Goal: Task Accomplishment & Management: Complete application form

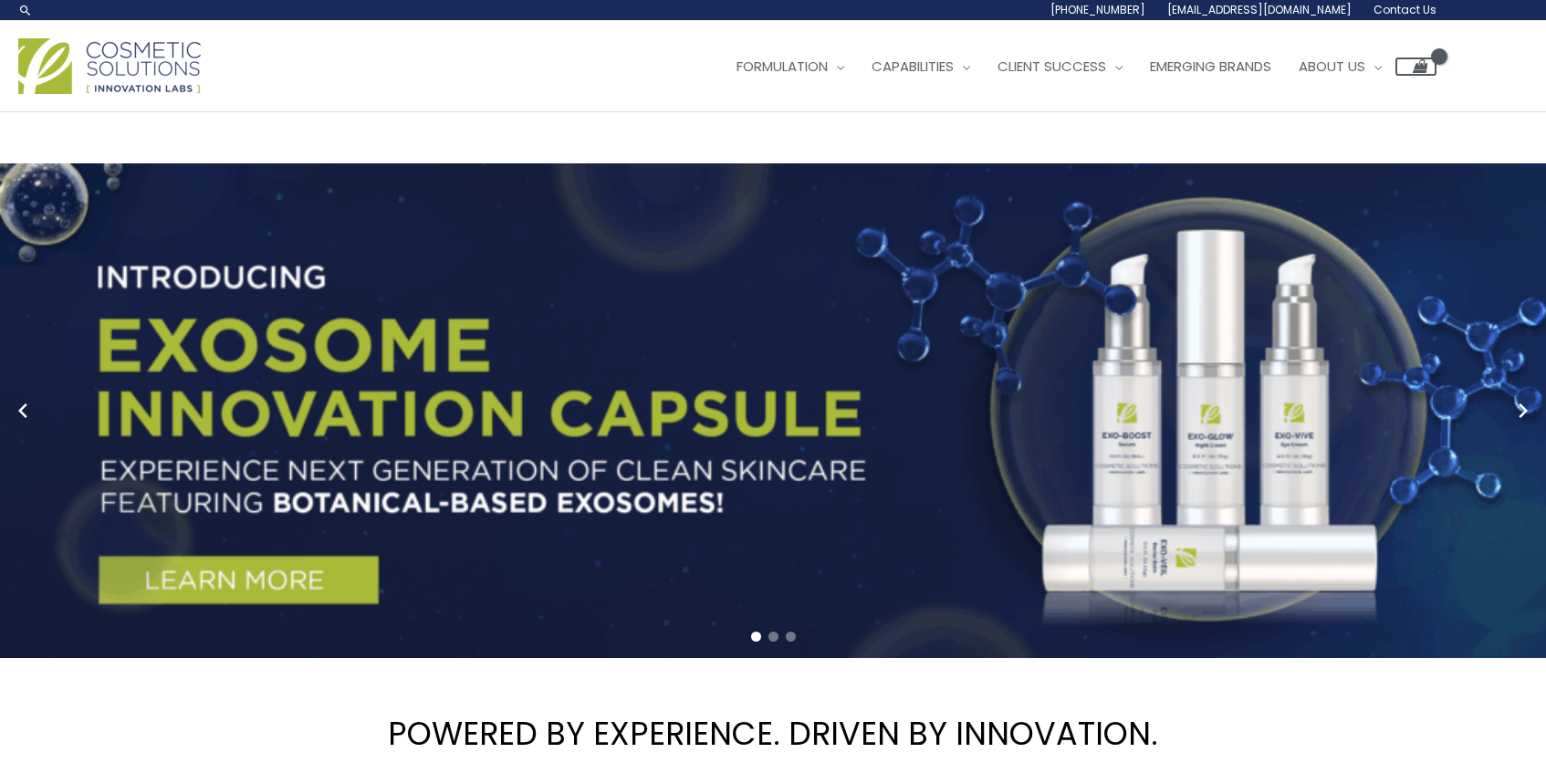
click at [0, 0] on span "Contact Us" at bounding box center [0, 0] width 0 height 0
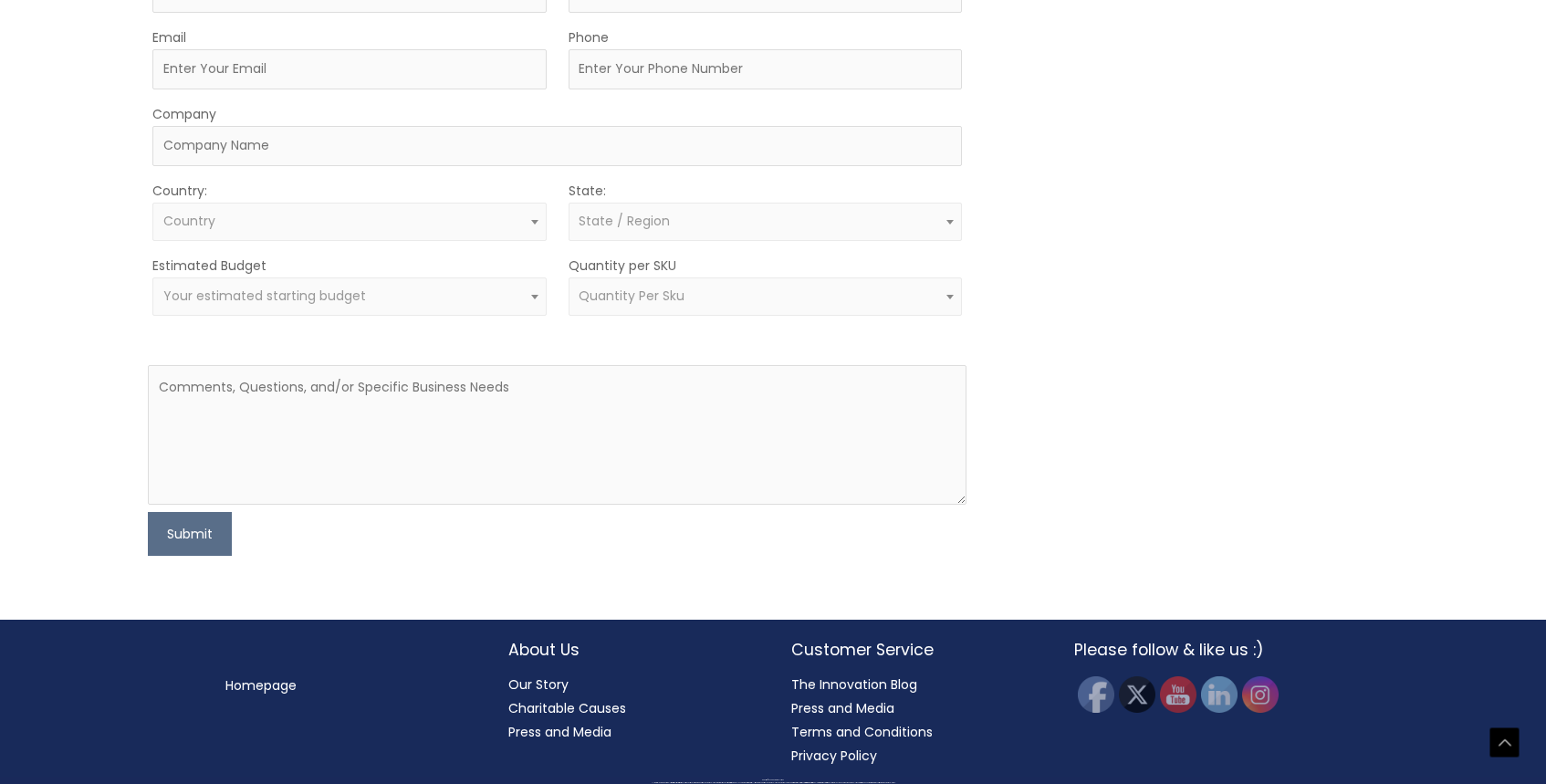
scroll to position [608, 0]
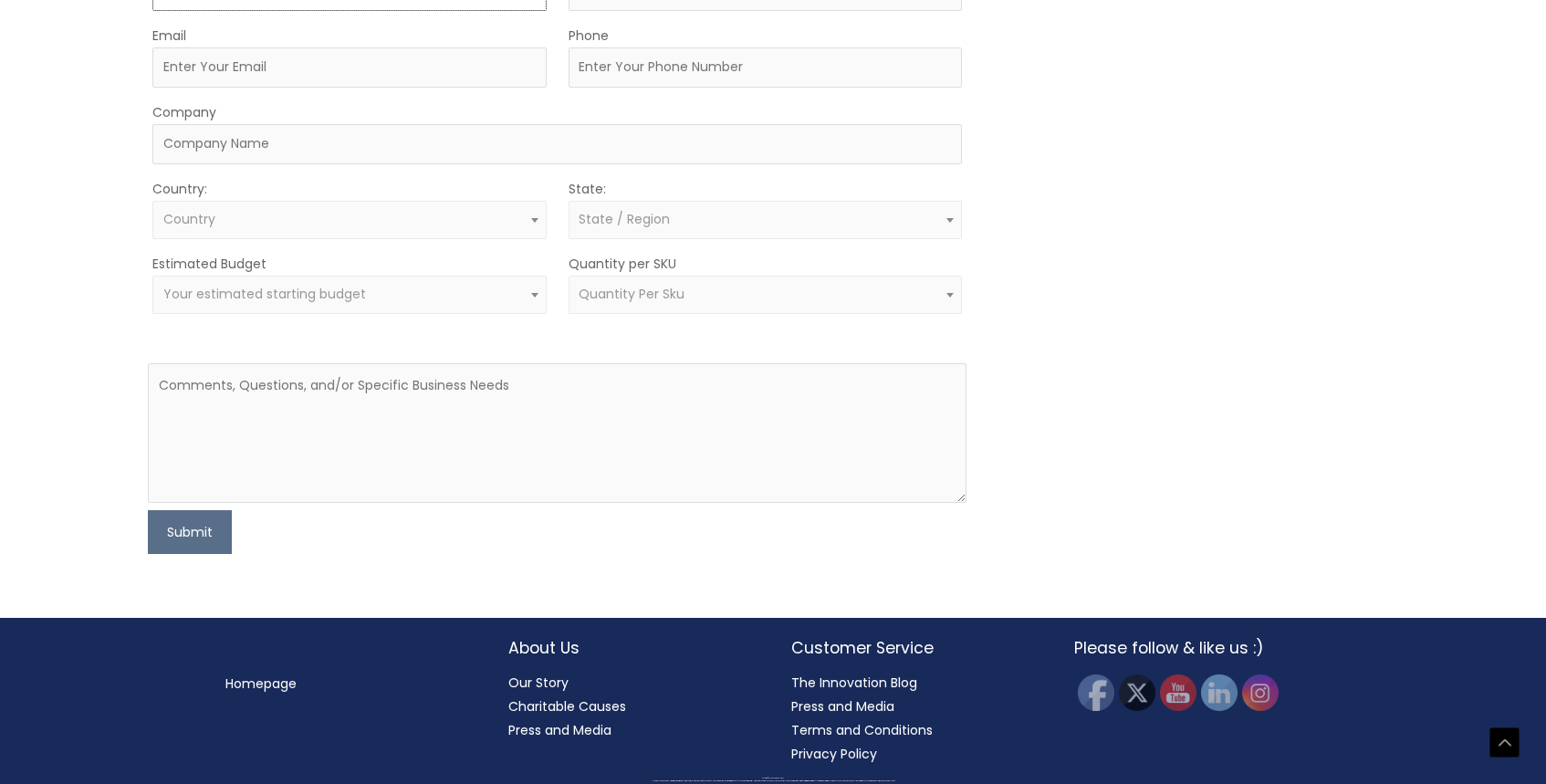
type input "[PERSON_NAME]"
click at [287, 88] on input "Email" at bounding box center [349, 67] width 393 height 40
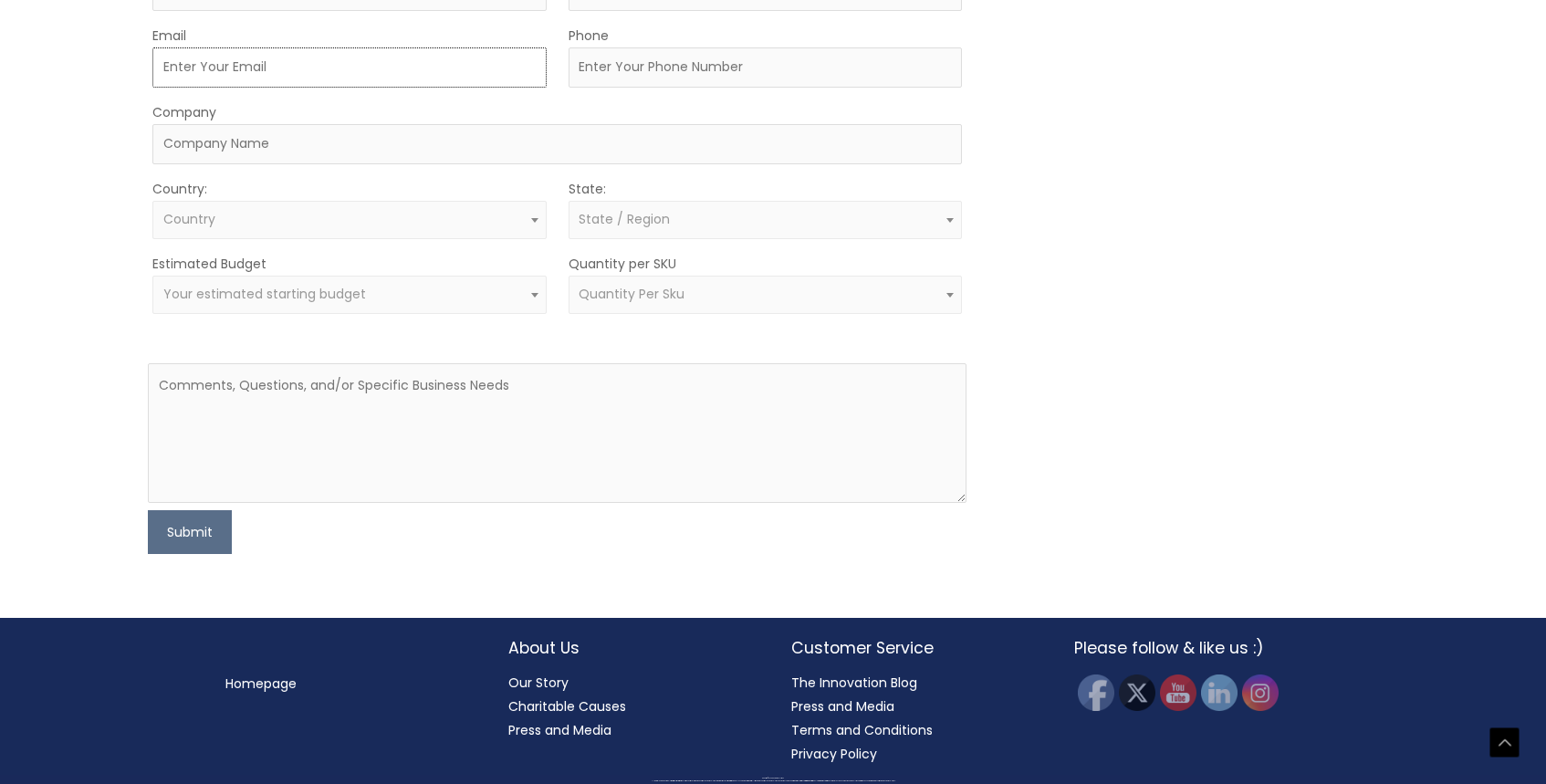
paste input "Hi  {Company} Team, I’m reaching out in hopes of connecting with your Marketing…"
type input "Hi  {Company} Team, I’m reaching out in hopes of connecting with your Marketing…"
click at [287, 88] on input "Email" at bounding box center [349, 67] width 393 height 40
type input "[PERSON_NAME][EMAIL_ADDRESS][DOMAIN_NAME]"
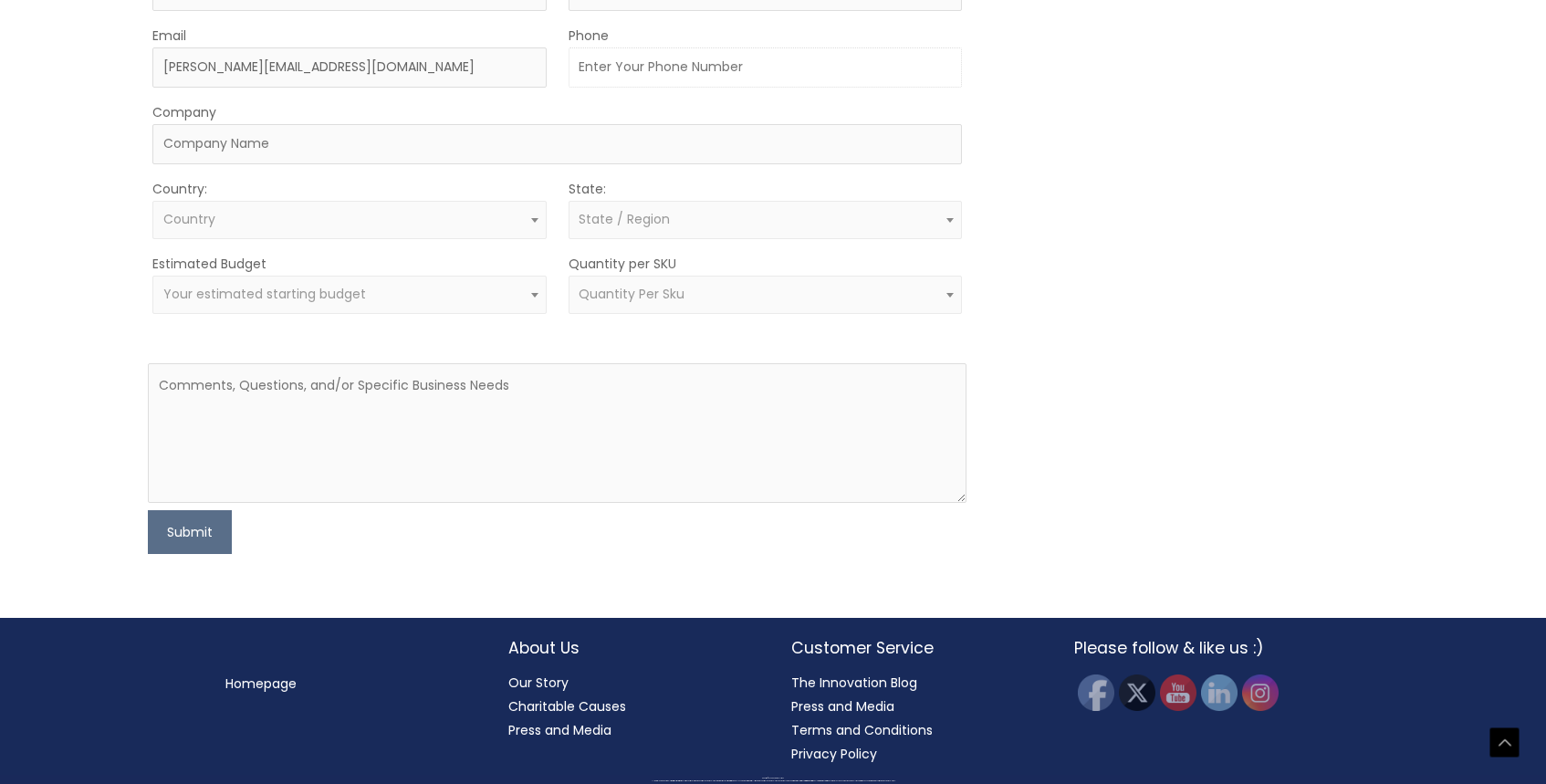
click at [621, 88] on input "Phone" at bounding box center [765, 67] width 393 height 40
paste input "2069096838"
type input "2069096838"
click at [299, 164] on input "Company" at bounding box center [557, 144] width 809 height 40
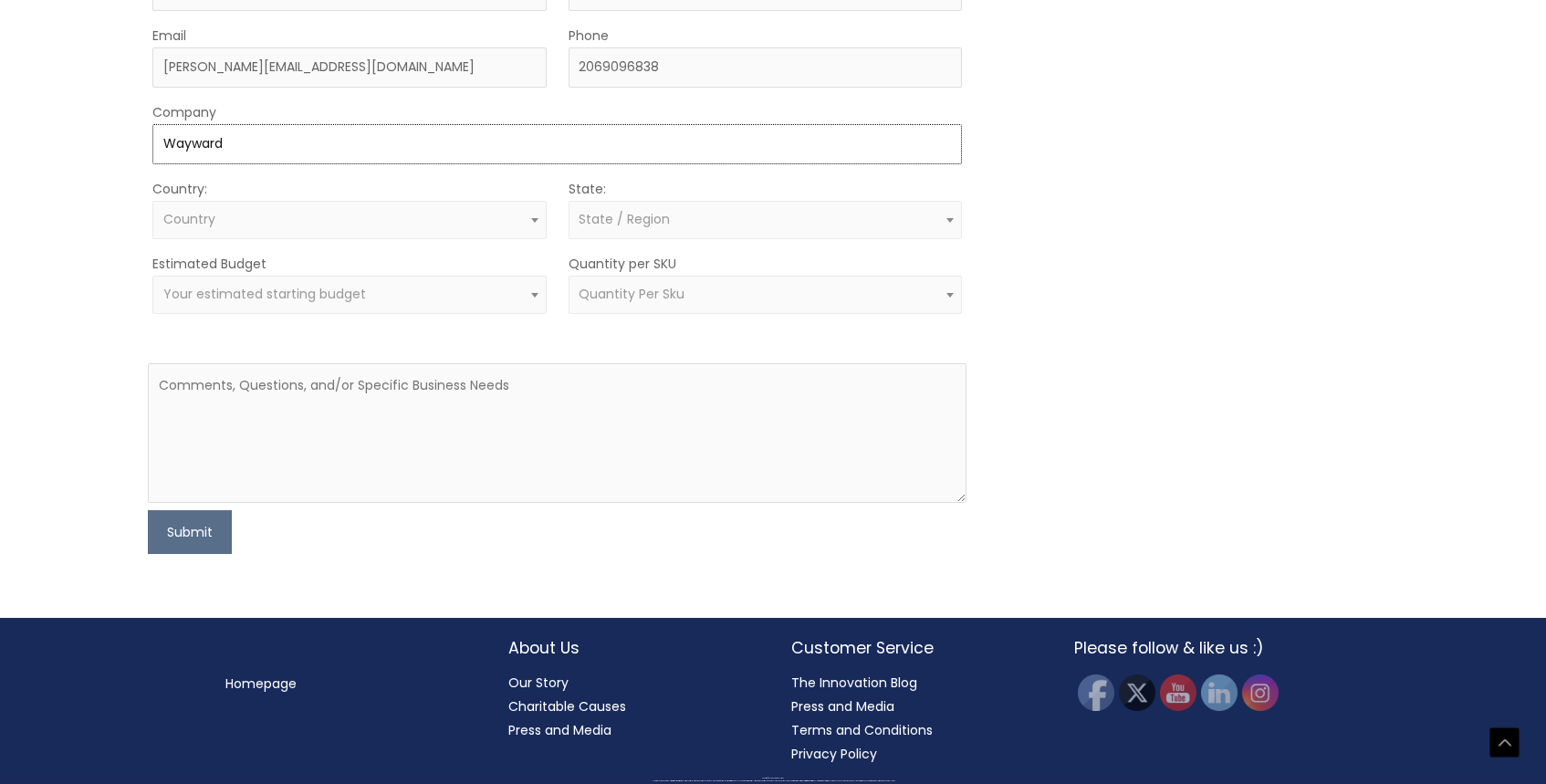
type input "Wayward"
click at [293, 228] on span "Country" at bounding box center [349, 220] width 373 height 18
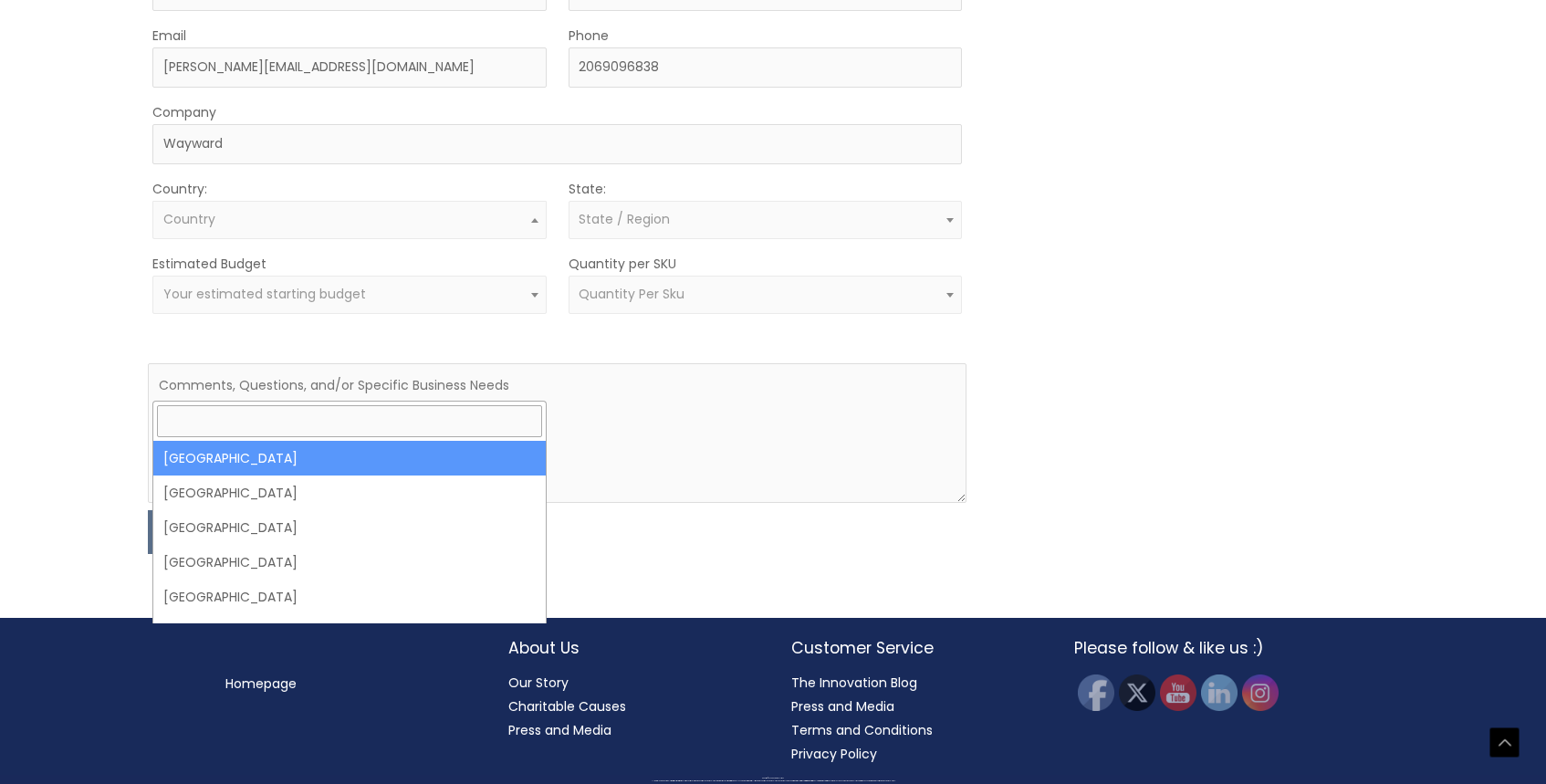
select select "[GEOGRAPHIC_DATA]"
select select
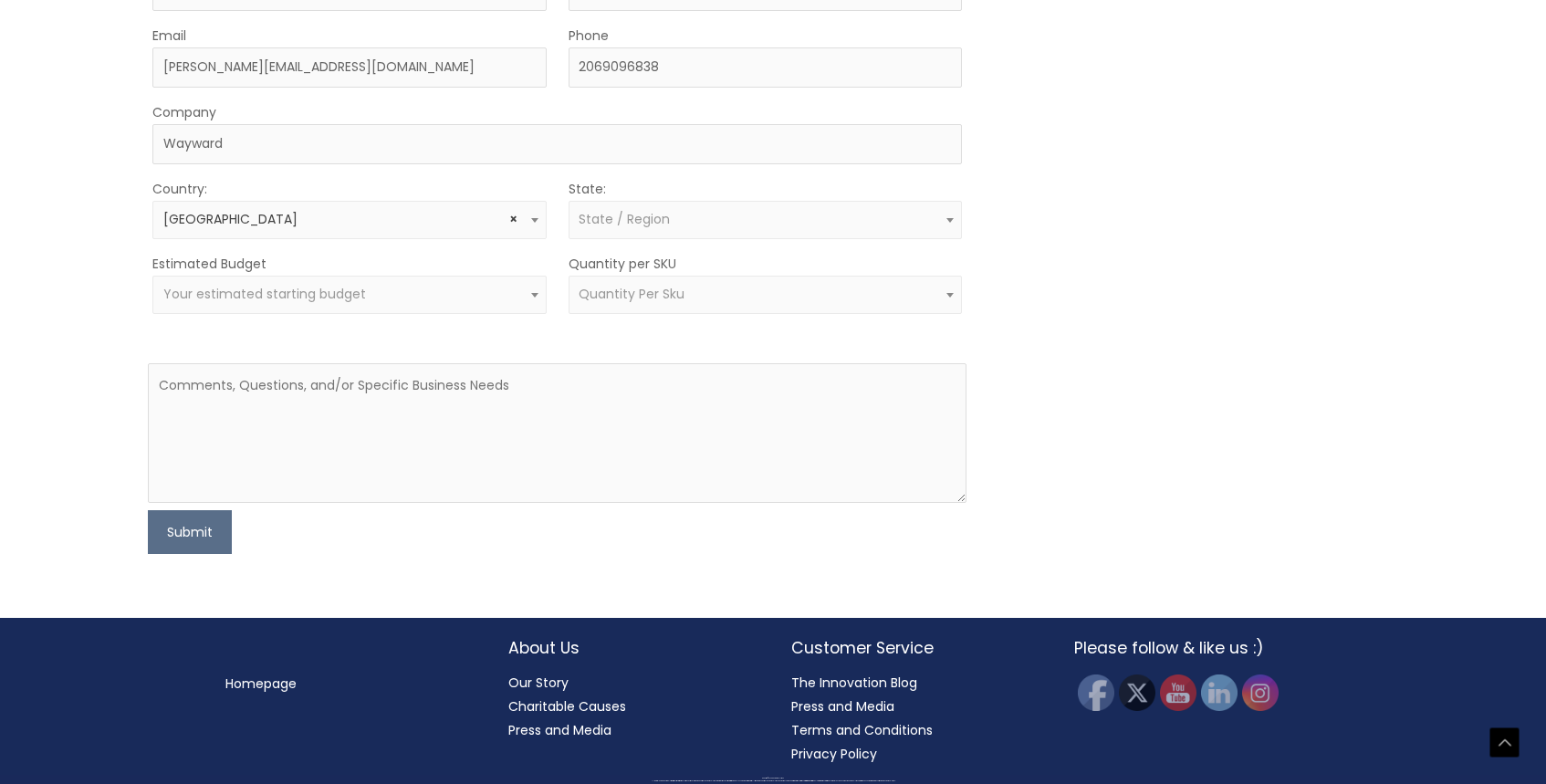
click at [590, 228] on span "State / Region" at bounding box center [625, 219] width 91 height 18
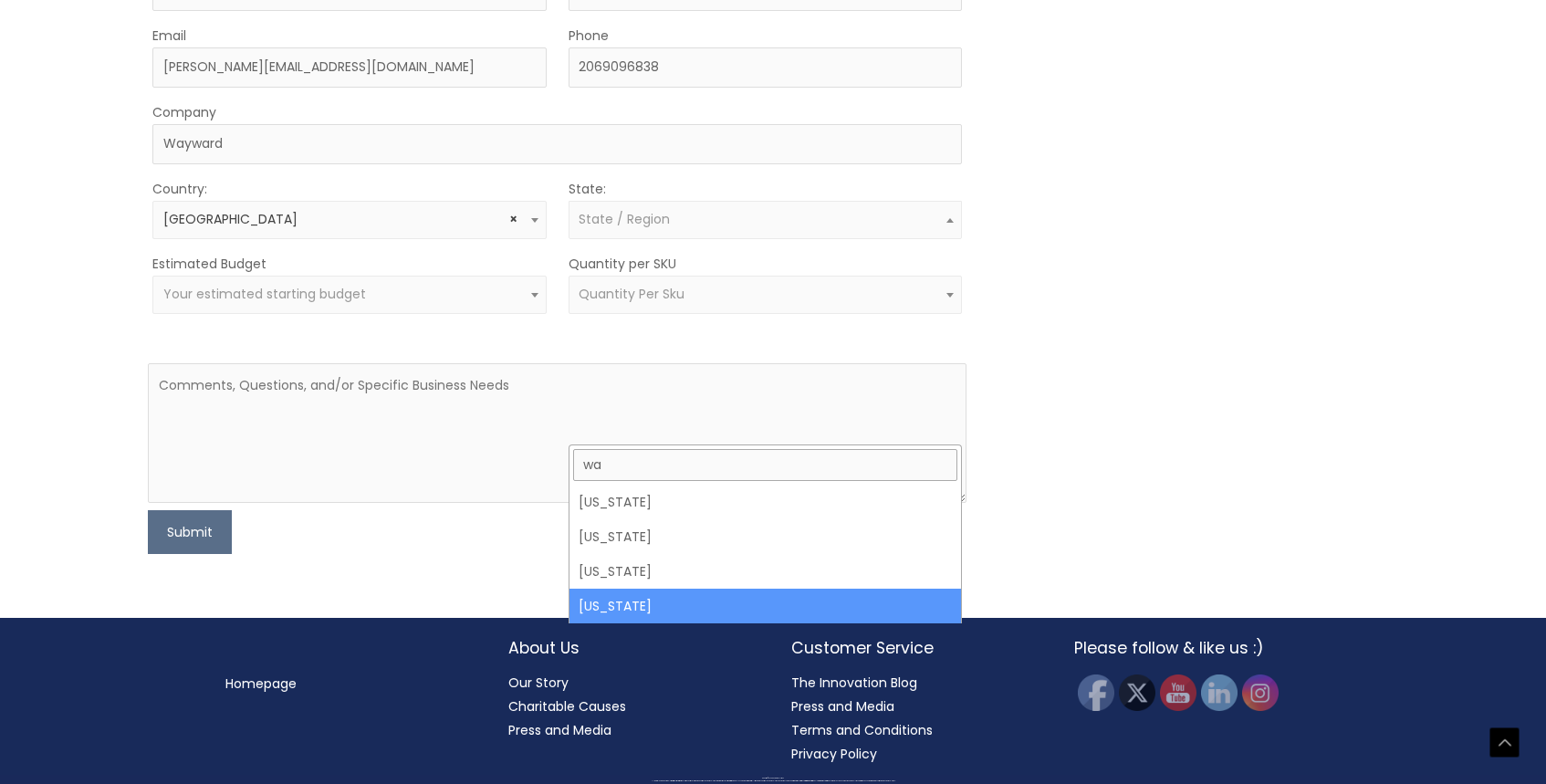
type input "wa"
select select "[US_STATE]"
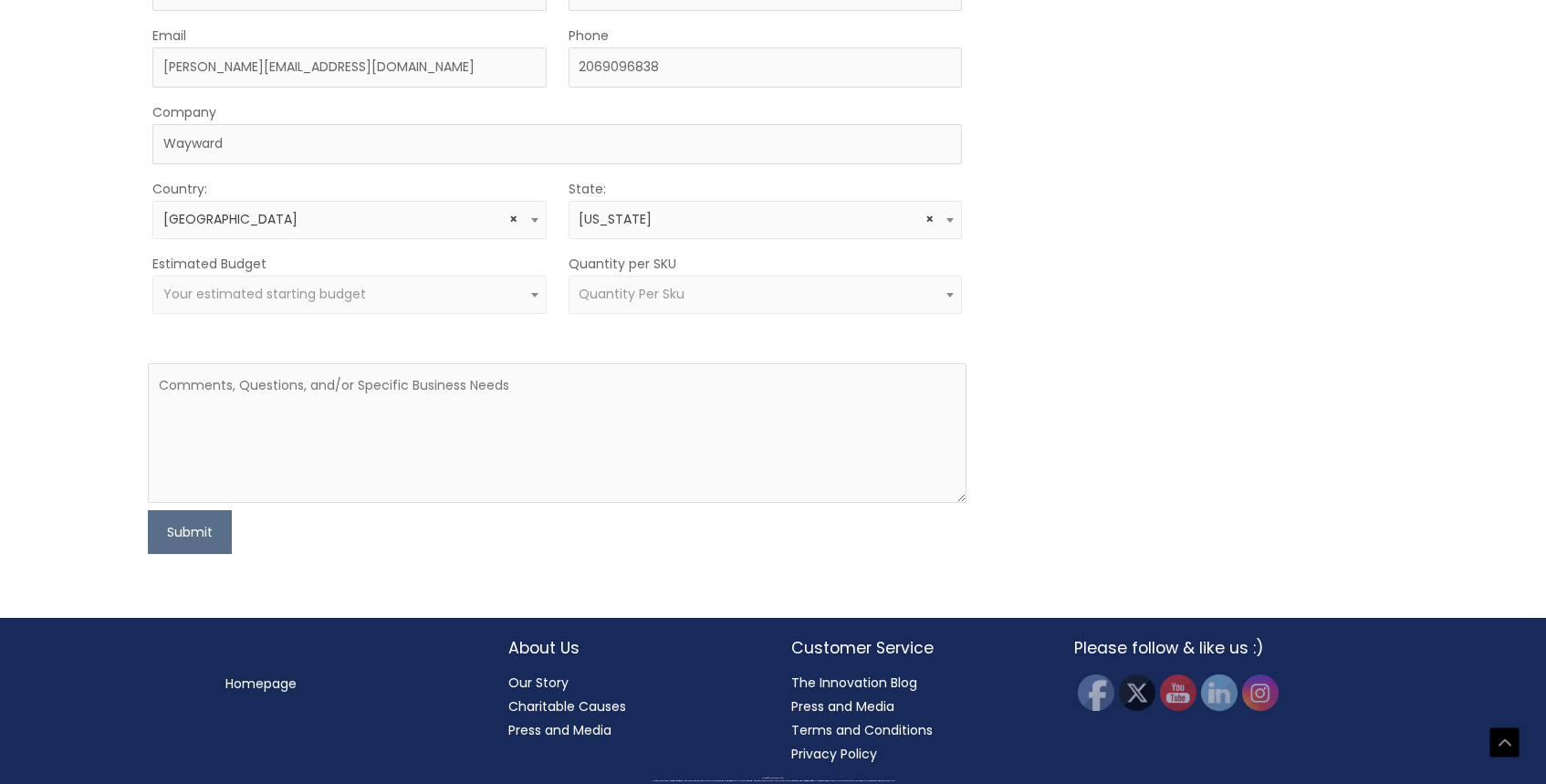
scroll to position [950, 0]
click at [444, 478] on textarea at bounding box center [557, 432] width 818 height 139
paste textarea "Hi  {Company} Team, I’m reaching out in hopes of connecting with your Marketing…"
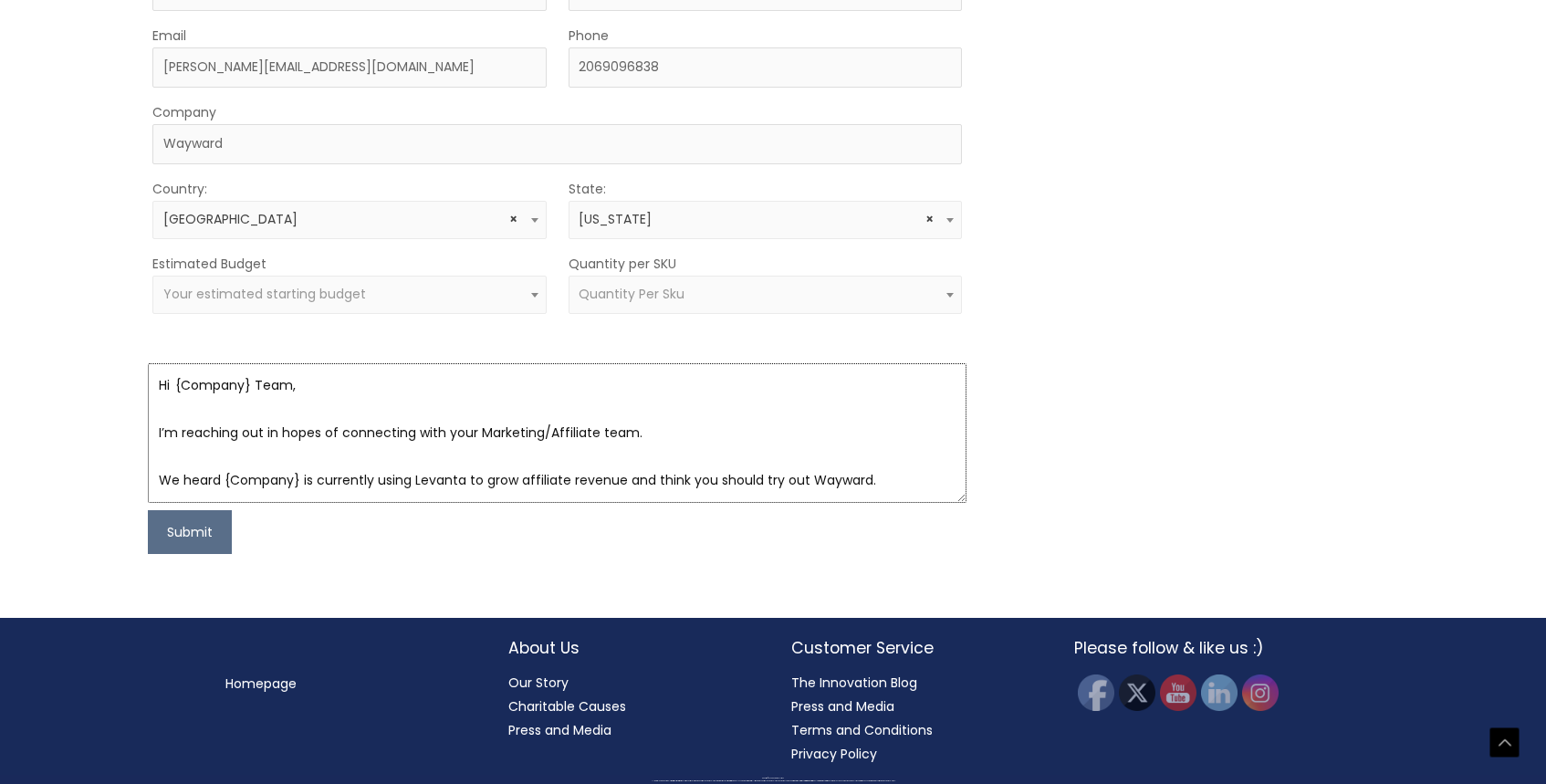
scroll to position [1031, 0]
drag, startPoint x: 249, startPoint y: 390, endPoint x: 177, endPoint y: 385, distance: 72.2
click at [177, 385] on textarea "Hi  {Company} Team, I’m reaching out in hopes of connecting with your Marketing…" at bounding box center [557, 432] width 818 height 139
drag, startPoint x: 301, startPoint y: 480, endPoint x: 228, endPoint y: 472, distance: 73.4
click at [228, 472] on textarea "Hi  Cosmetic Solutions Team, I’m reaching out in hopes of connecting with your …" at bounding box center [557, 432] width 818 height 139
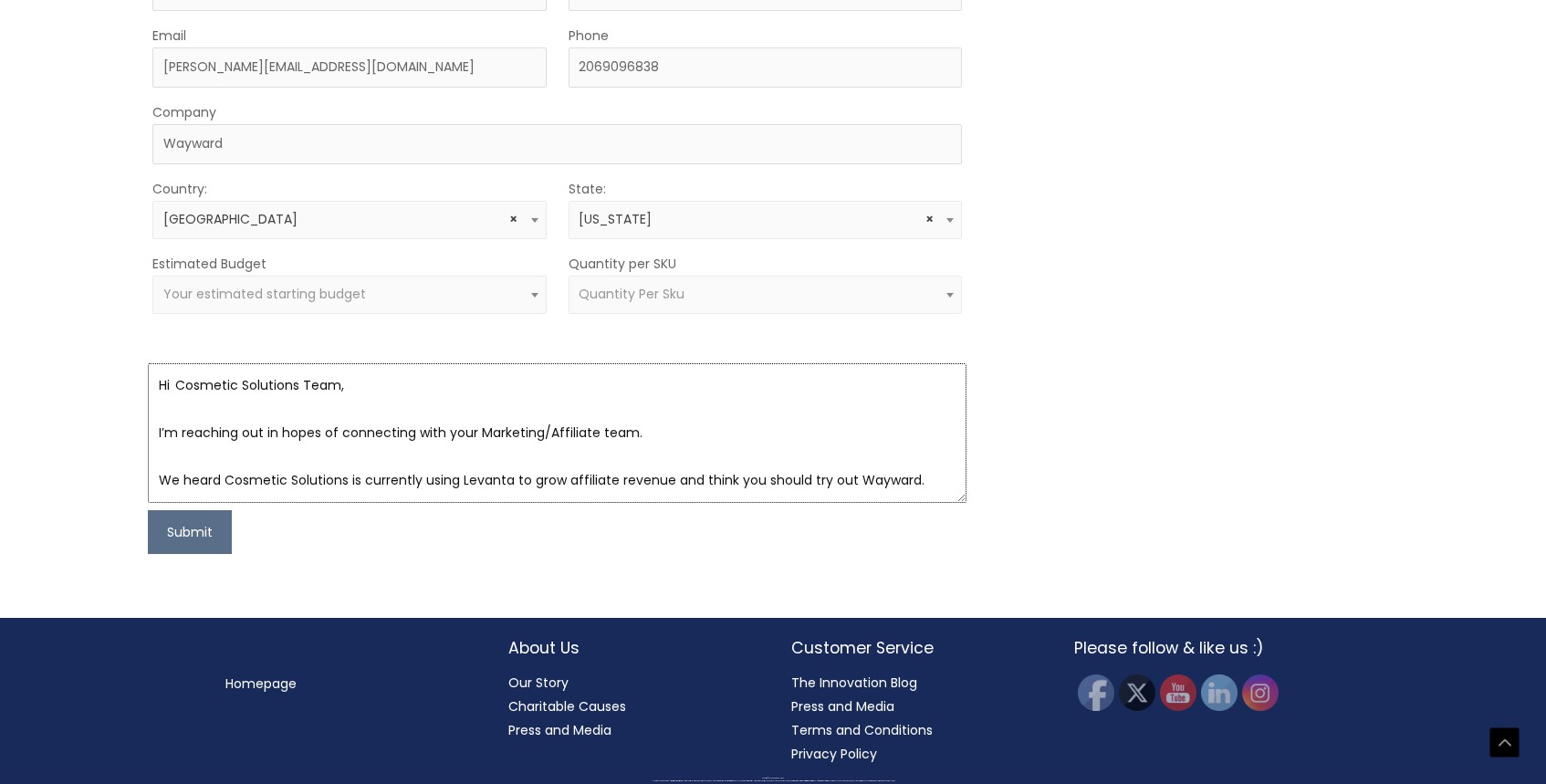
click at [326, 455] on textarea "Hi  Cosmetic Solutions Team, I’m reaching out in hopes of connecting with your …" at bounding box center [557, 432] width 818 height 139
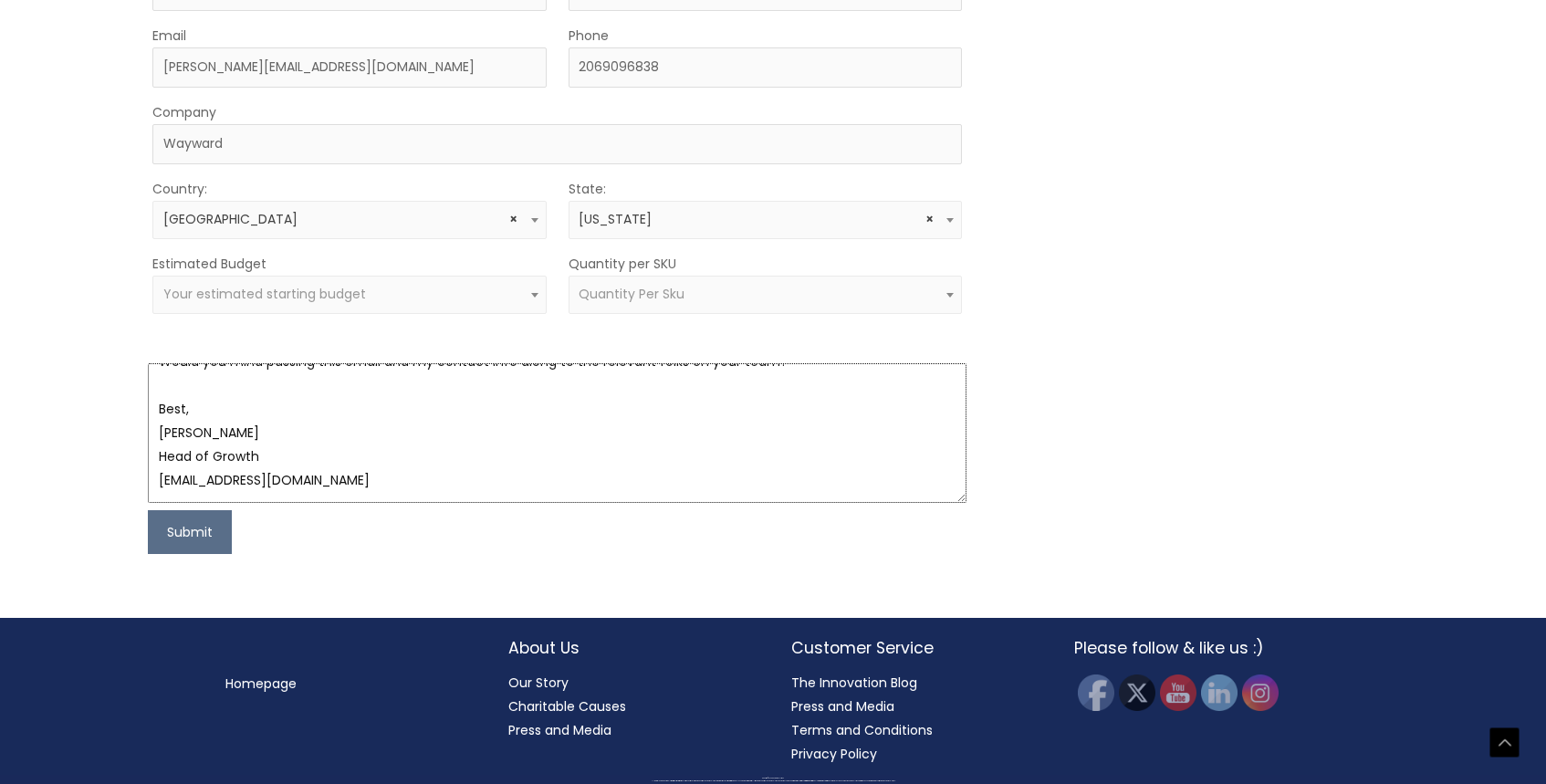
click at [324, 478] on textarea "Hi  Cosmetic Solutions Team, I’m reaching out in hopes of connecting with your …" at bounding box center [557, 432] width 818 height 139
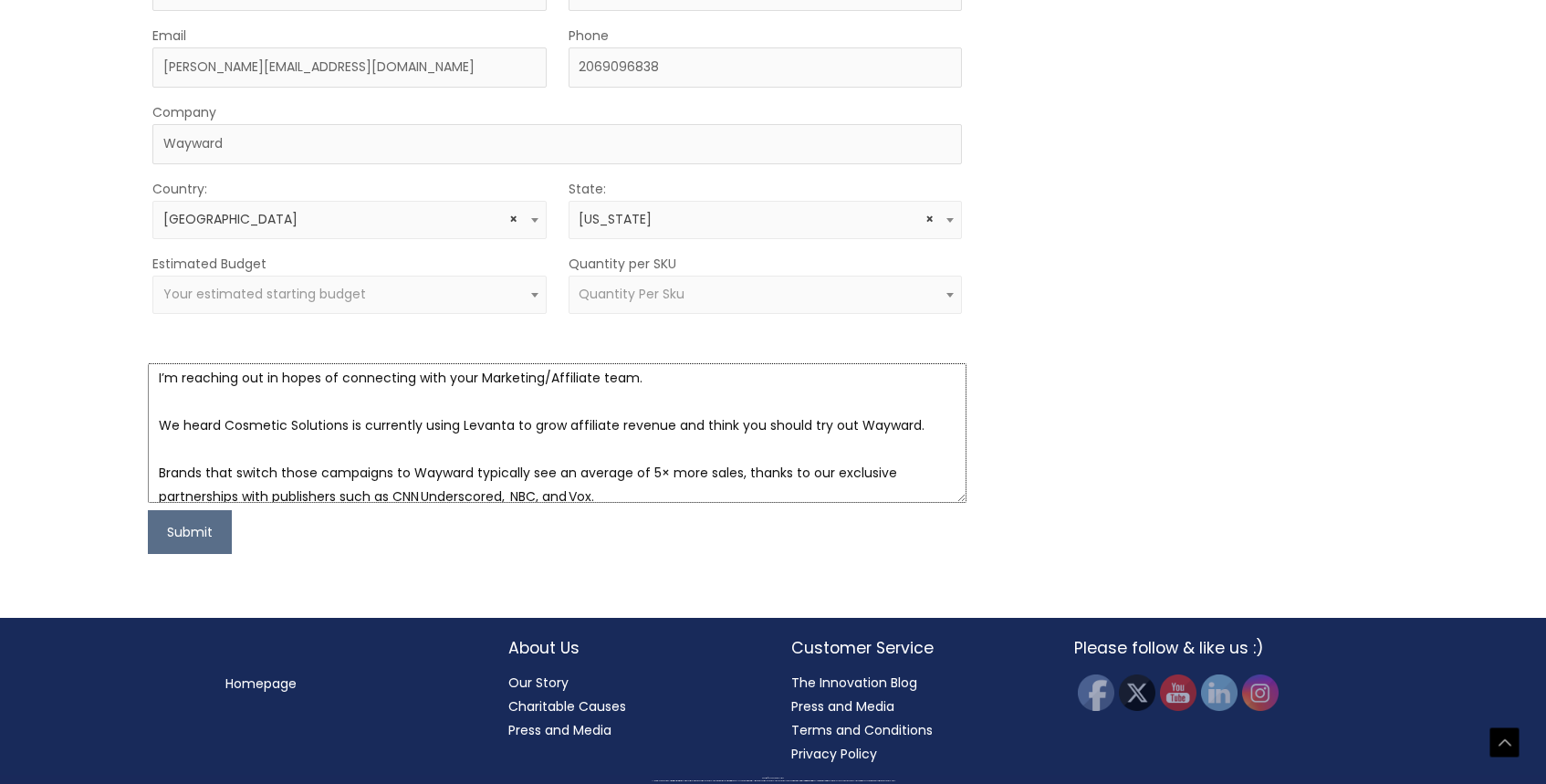
scroll to position [0, 0]
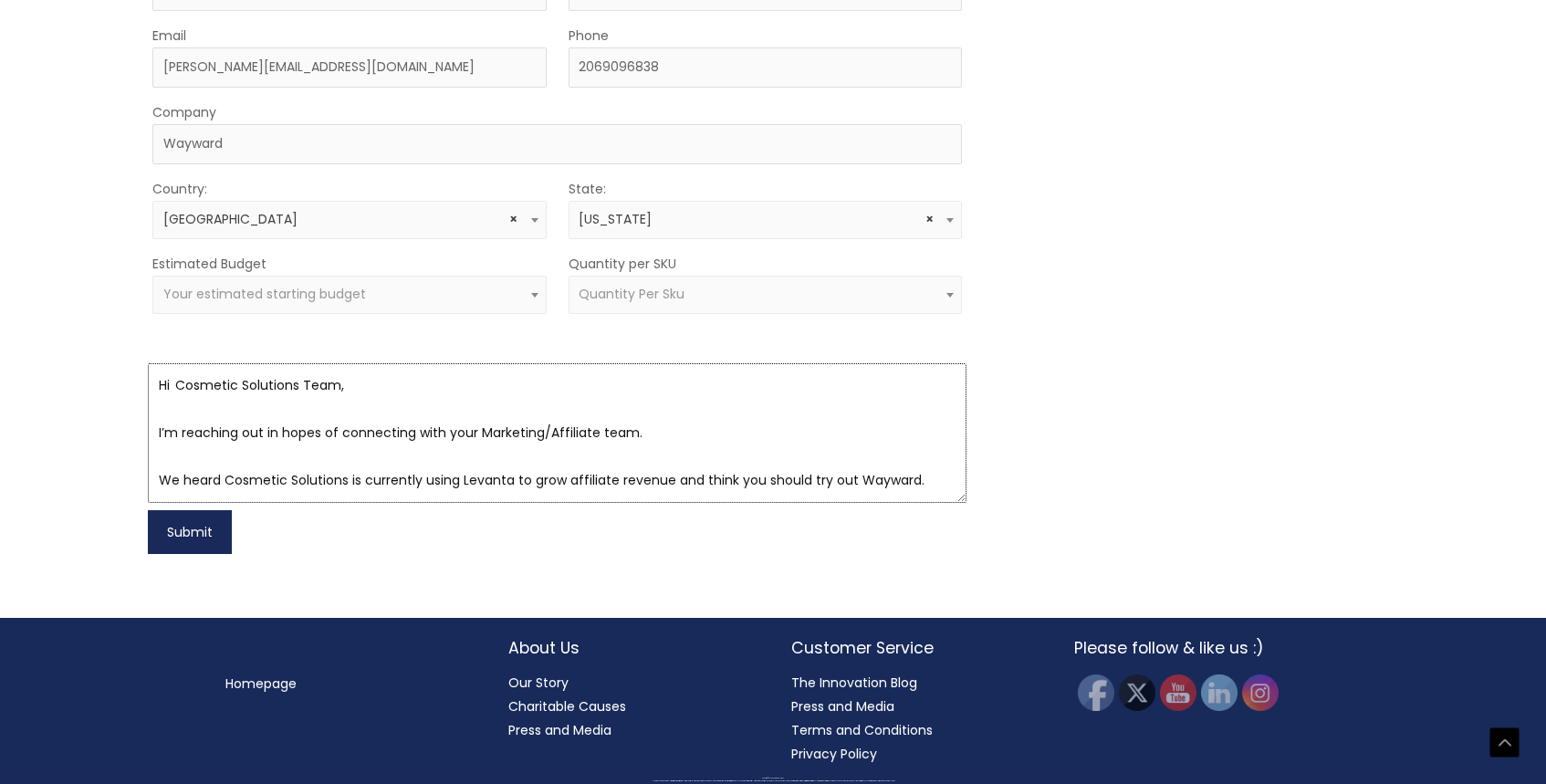
type textarea "Hi  Cosmetic Solutions Team, I’m reaching out in hopes of connecting with your …"
click at [196, 539] on button "Submit" at bounding box center [190, 531] width 84 height 44
click at [286, 298] on span "Your estimated starting budget" at bounding box center [265, 294] width 202 height 18
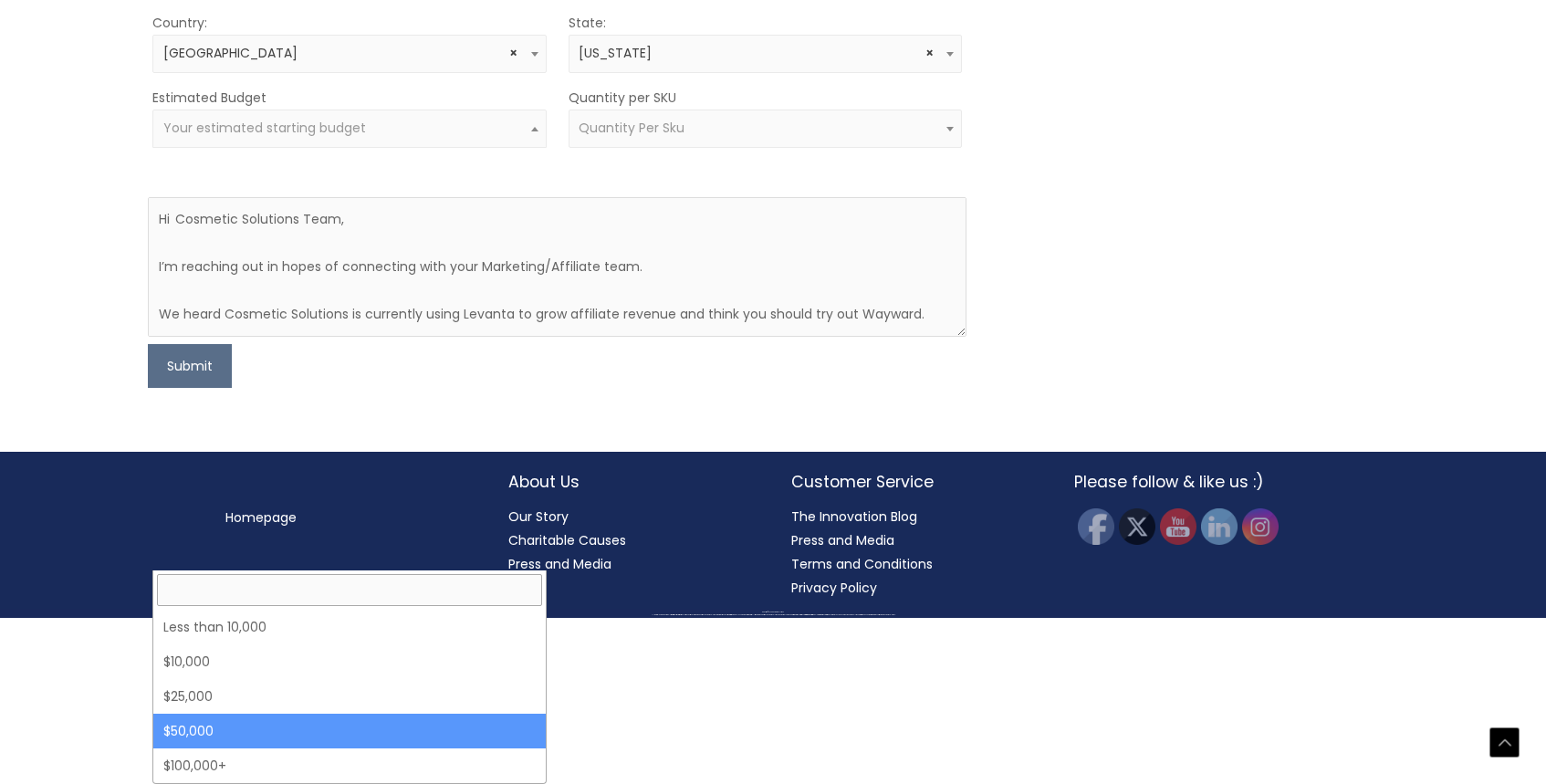
select select "50000"
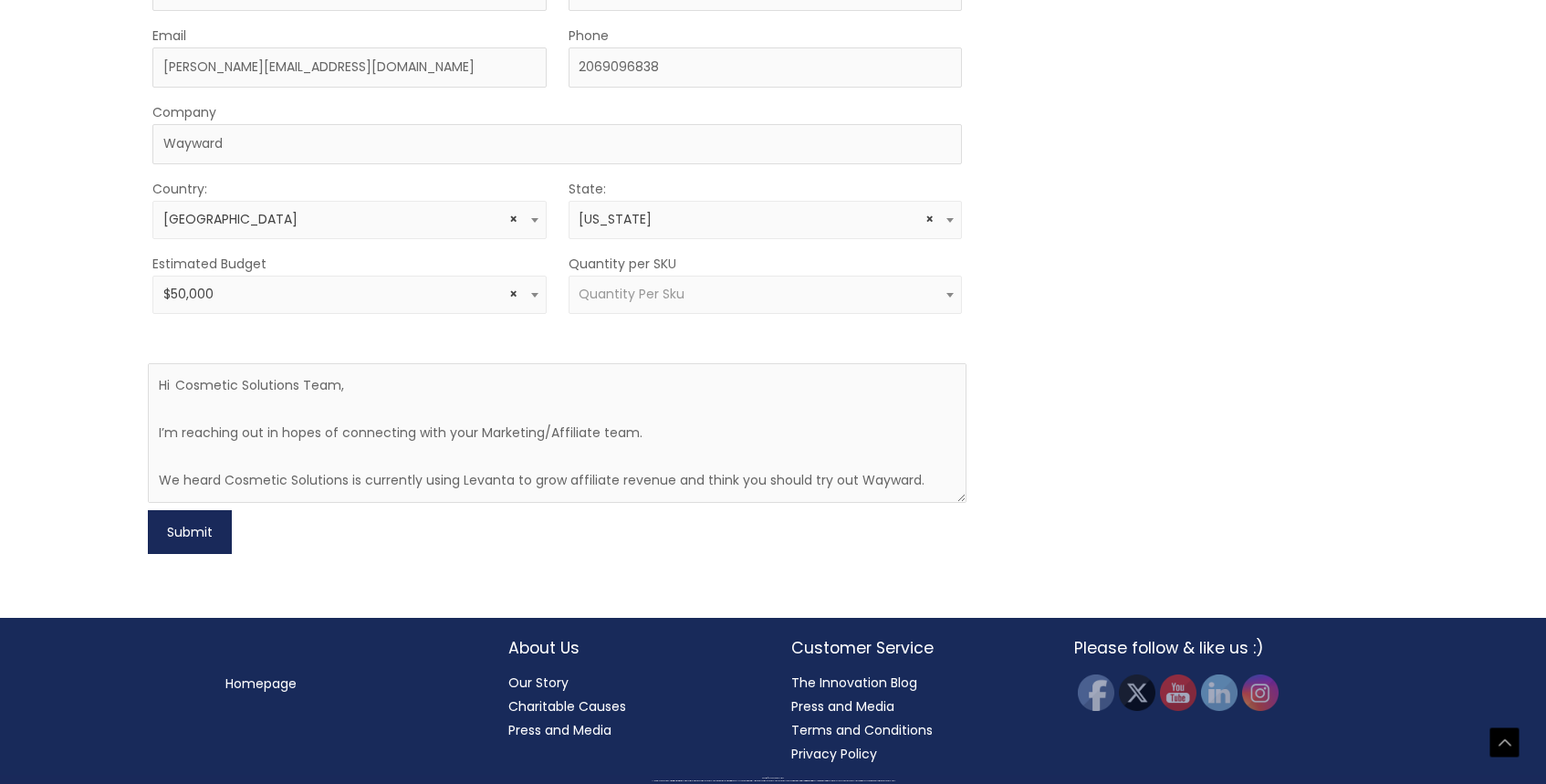
click at [193, 524] on button "Submit" at bounding box center [190, 531] width 84 height 44
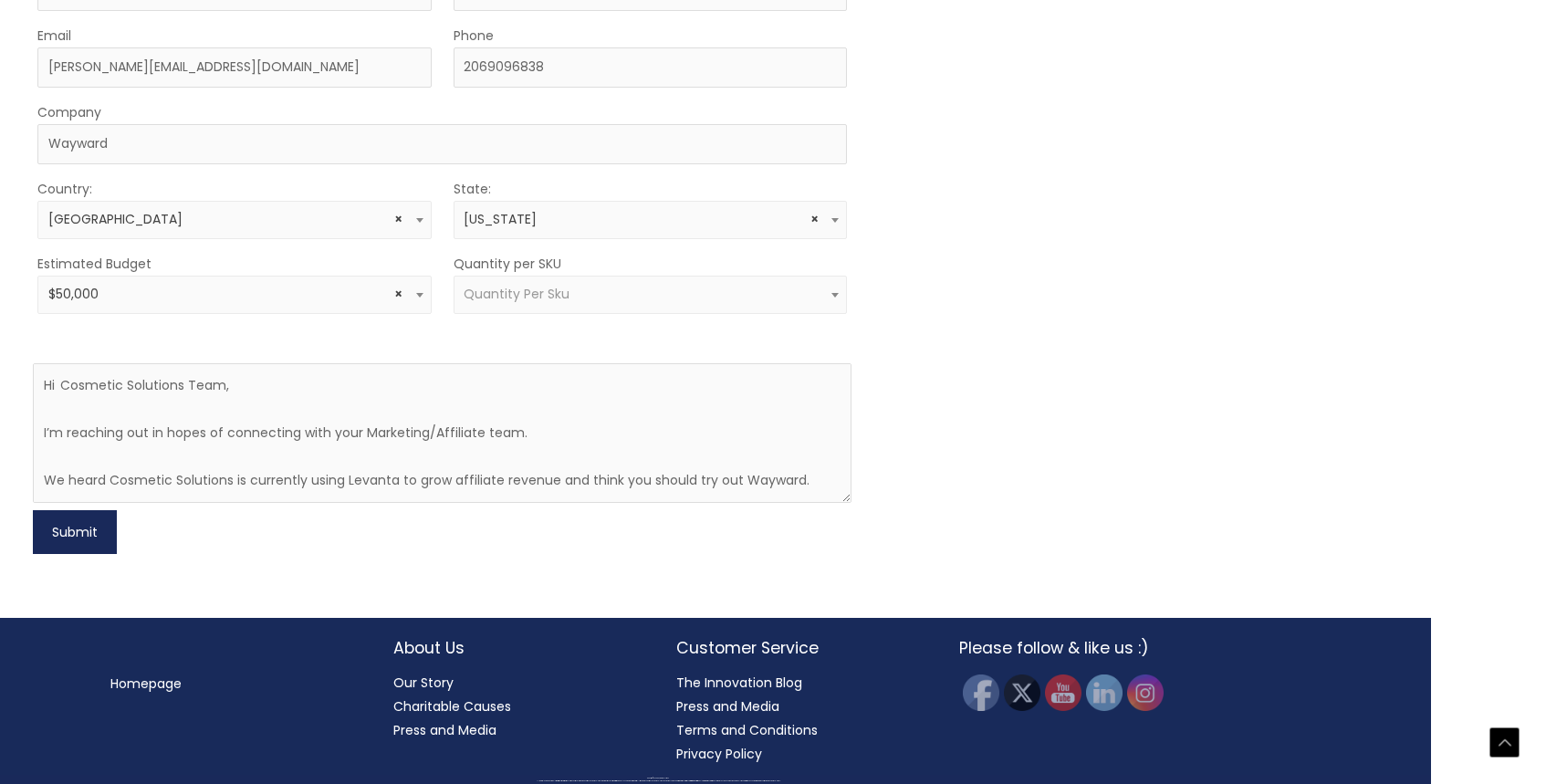
scroll to position [1031, 118]
click at [578, 265] on div "Quantity per SKU less than 500 500 – 1000 1000 – 10,000 10,000 – 100,000 100,00…" at bounding box center [647, 283] width 393 height 62
click at [579, 294] on span "Quantity Per Sku" at bounding box center [647, 295] width 373 height 18
click at [523, 308] on span "× 10,000 – 100,000" at bounding box center [647, 294] width 393 height 38
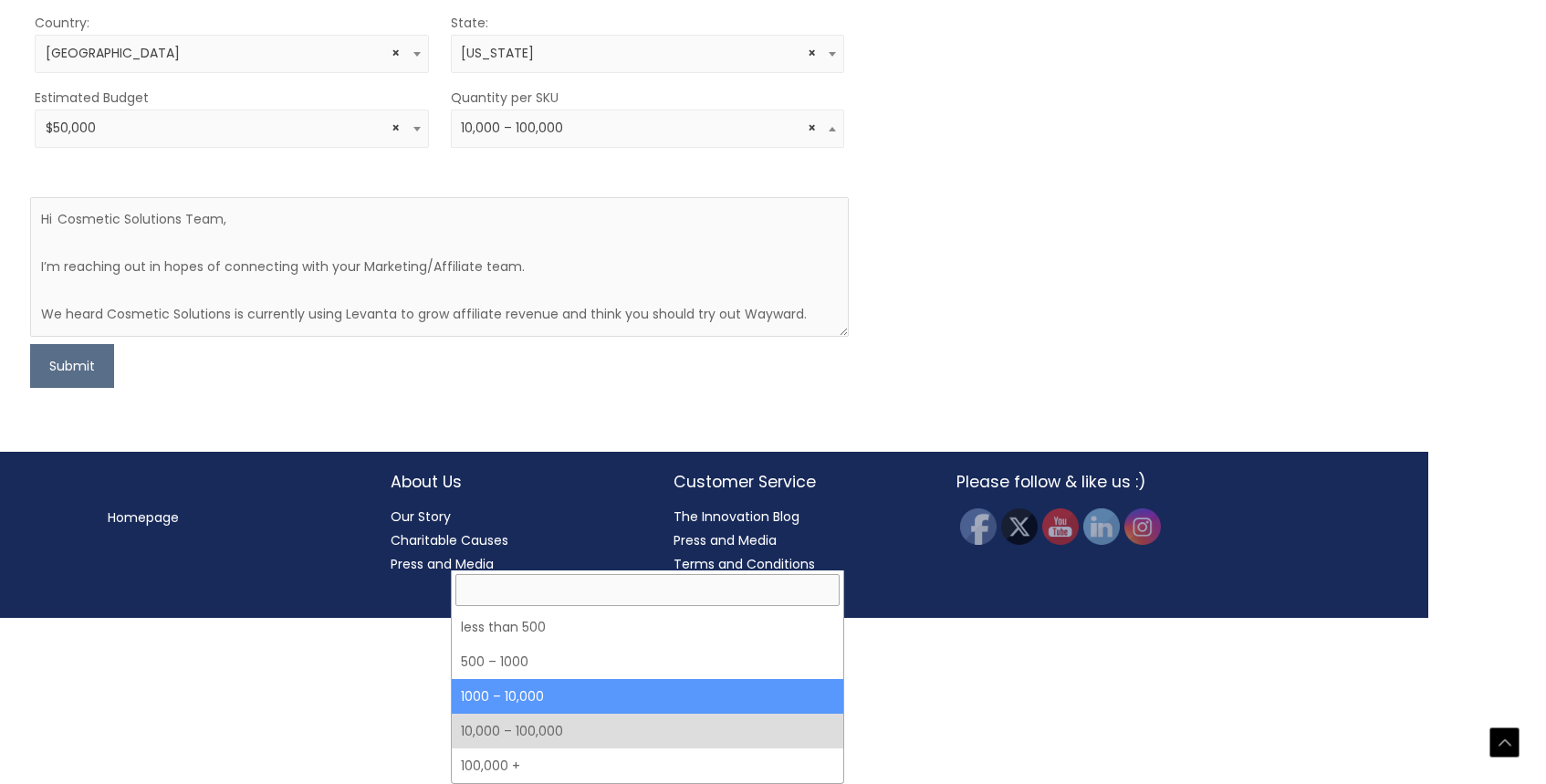
select select "4"
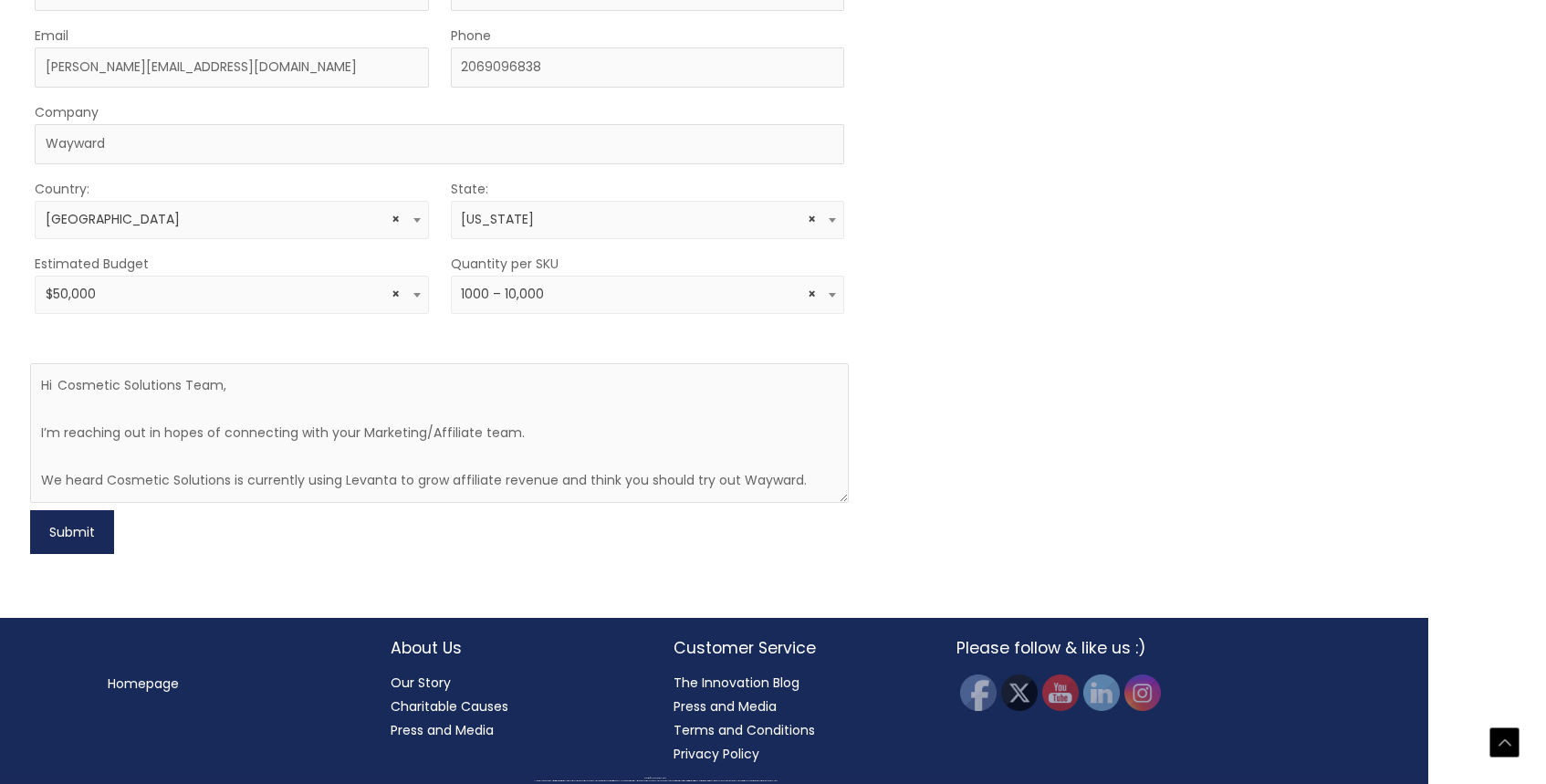
click at [48, 541] on button "Submit" at bounding box center [72, 531] width 84 height 44
